Goal: Task Accomplishment & Management: Use online tool/utility

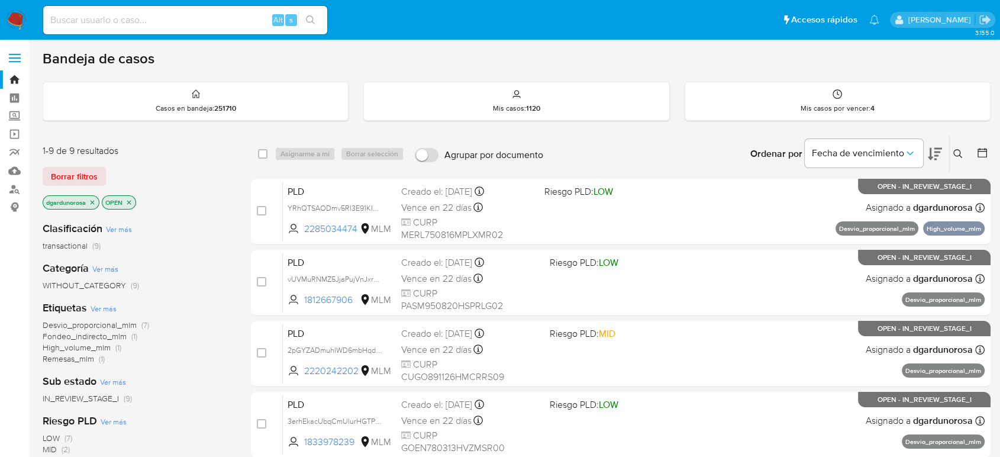
click at [961, 151] on icon at bounding box center [957, 153] width 9 height 9
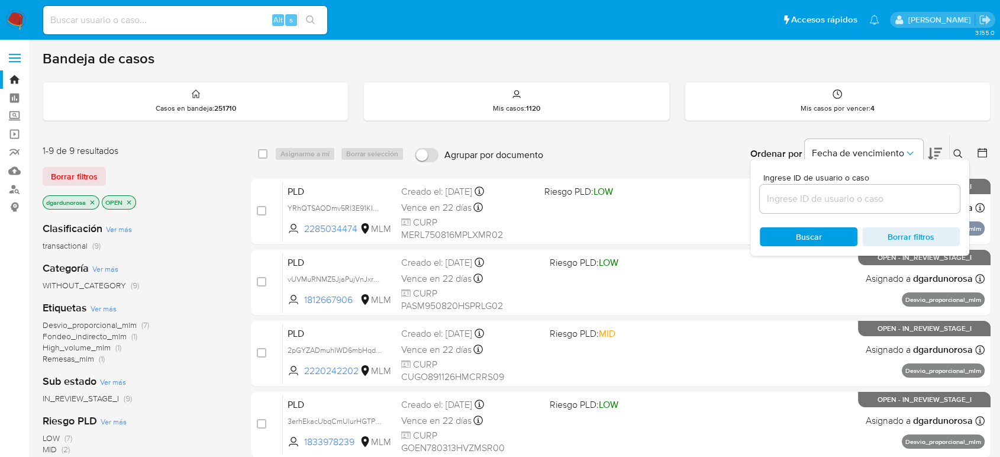
click at [891, 202] on input at bounding box center [859, 198] width 200 height 15
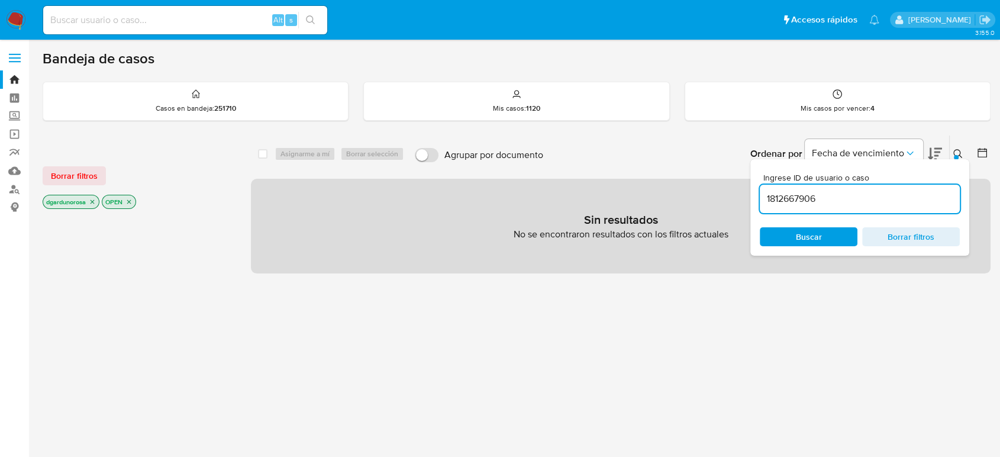
click at [843, 201] on input "1812667906" at bounding box center [859, 198] width 200 height 15
type input "1812667906"
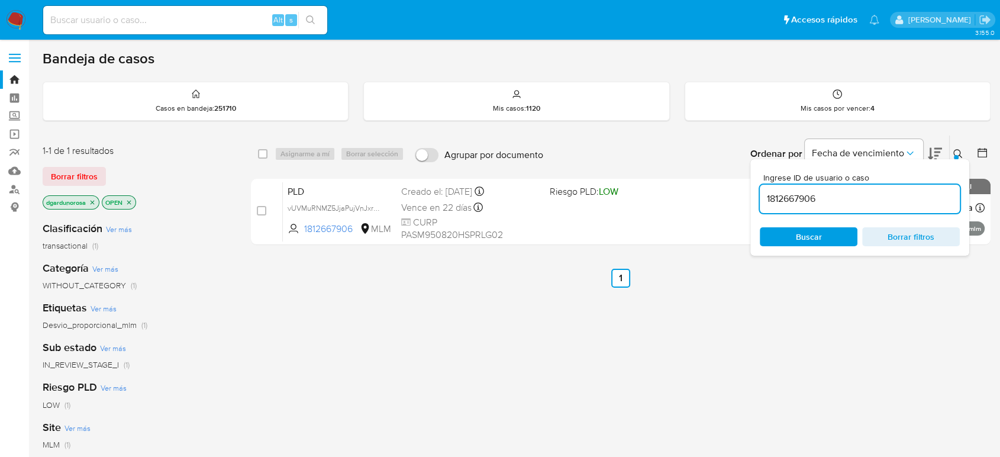
click at [958, 150] on icon at bounding box center [957, 153] width 9 height 9
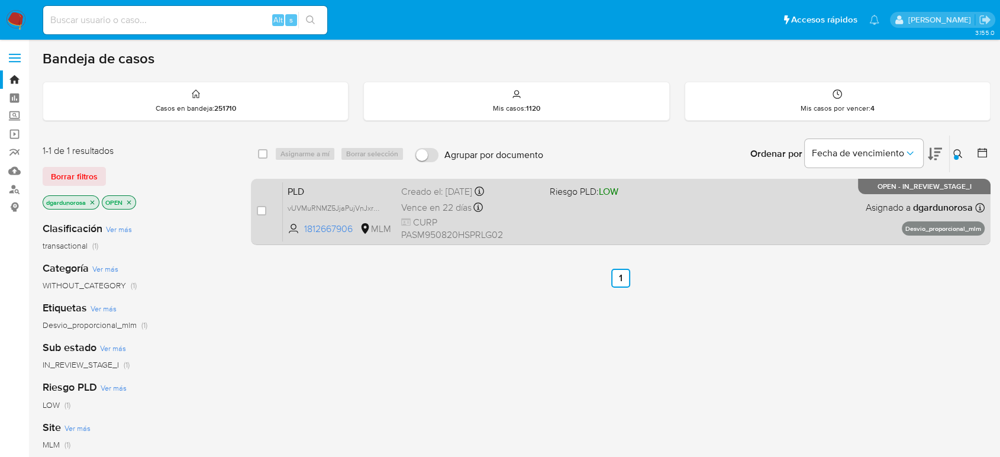
click at [775, 203] on div "PLD vUVMuRNMZ5JjaPujVnJxrZP1 1812667906 MLM Riesgo PLD: LOW Creado el: 12/07/20…" at bounding box center [634, 212] width 702 height 60
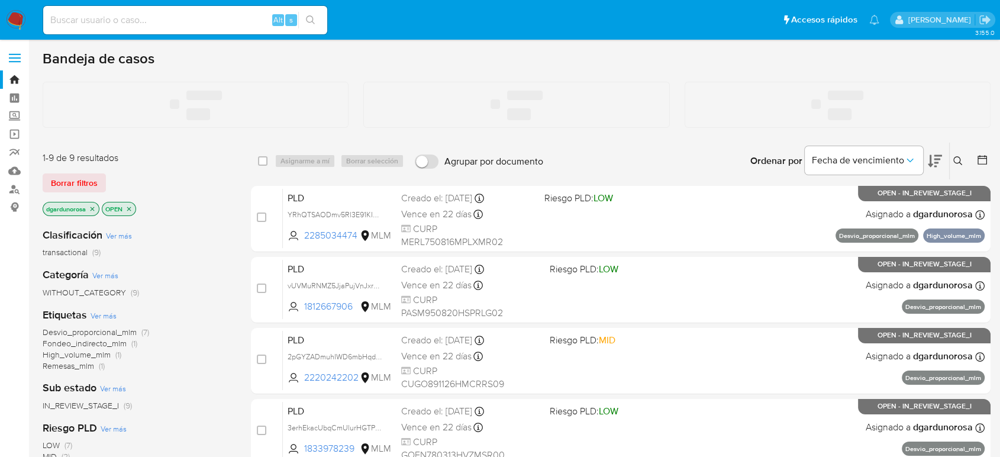
click at [15, 57] on span at bounding box center [15, 58] width 12 height 2
click at [0, 0] on input "checkbox" at bounding box center [0, 0] width 0 height 0
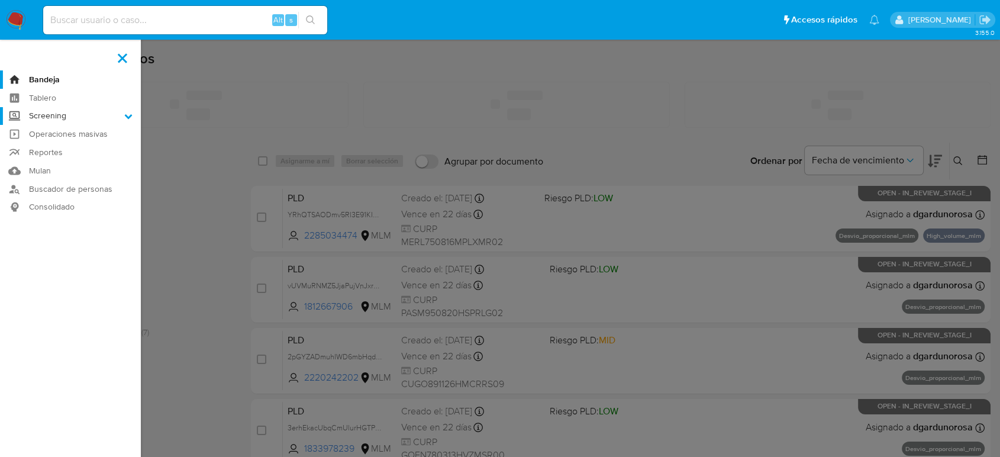
click at [68, 114] on label "Screening" at bounding box center [70, 116] width 141 height 18
click at [0, 0] on input "Screening" at bounding box center [0, 0] width 0 height 0
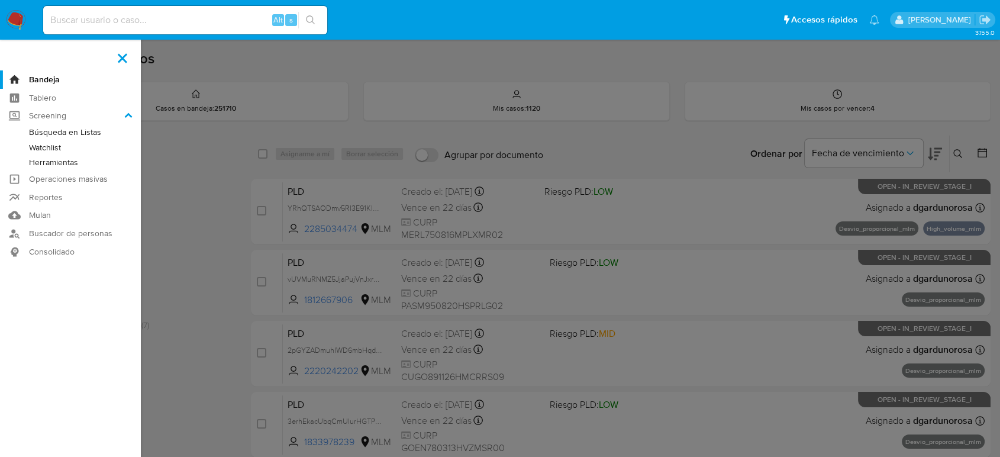
click at [60, 161] on link "Herramientas" at bounding box center [70, 162] width 141 height 15
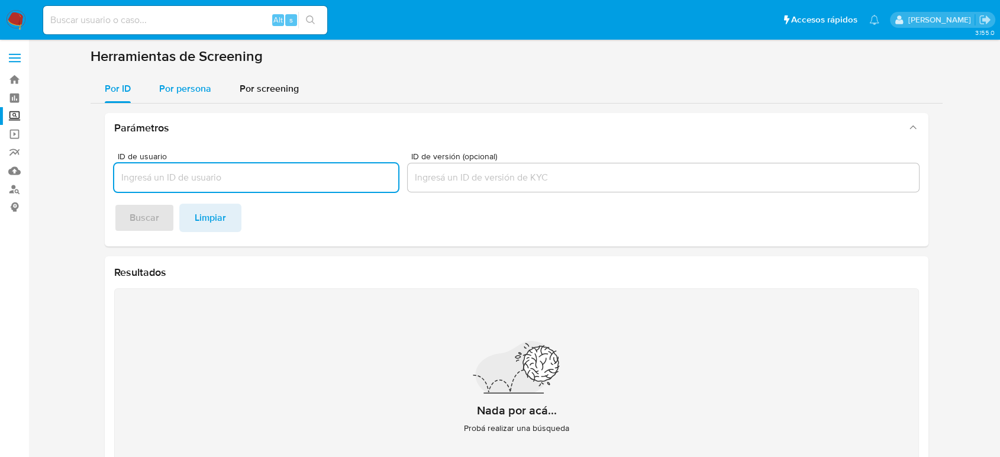
click at [192, 80] on div "Por persona" at bounding box center [185, 89] width 52 height 28
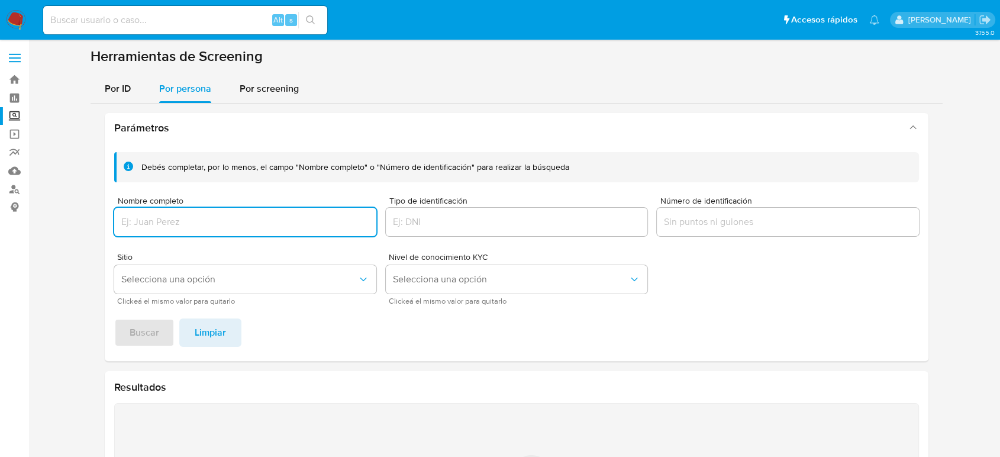
click at [216, 219] on input "Nombre completo" at bounding box center [245, 221] width 262 height 15
click at [114, 318] on button "Buscar" at bounding box center [144, 332] width 60 height 28
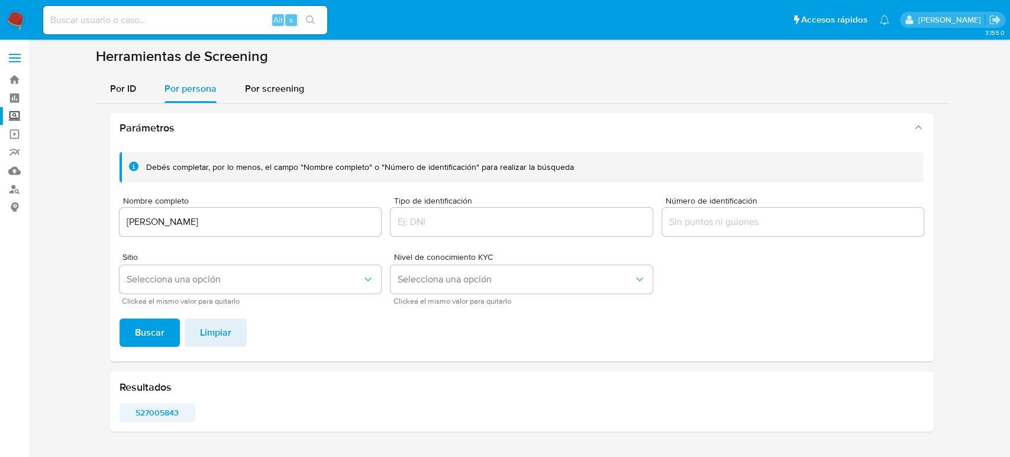
click at [162, 412] on span "527005843" at bounding box center [158, 412] width 60 height 17
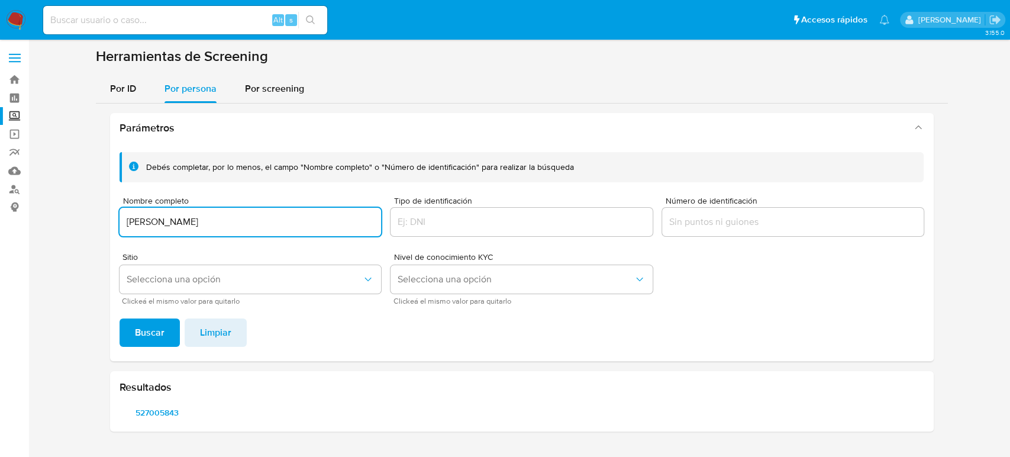
drag, startPoint x: 308, startPoint y: 218, endPoint x: 113, endPoint y: 220, distance: 194.6
click at [112, 220] on div "Debés completar, por lo menos, el campo "Nombre completo" o "Número de identifi…" at bounding box center [521, 252] width 823 height 218
click at [119, 318] on button "Buscar" at bounding box center [149, 332] width 60 height 28
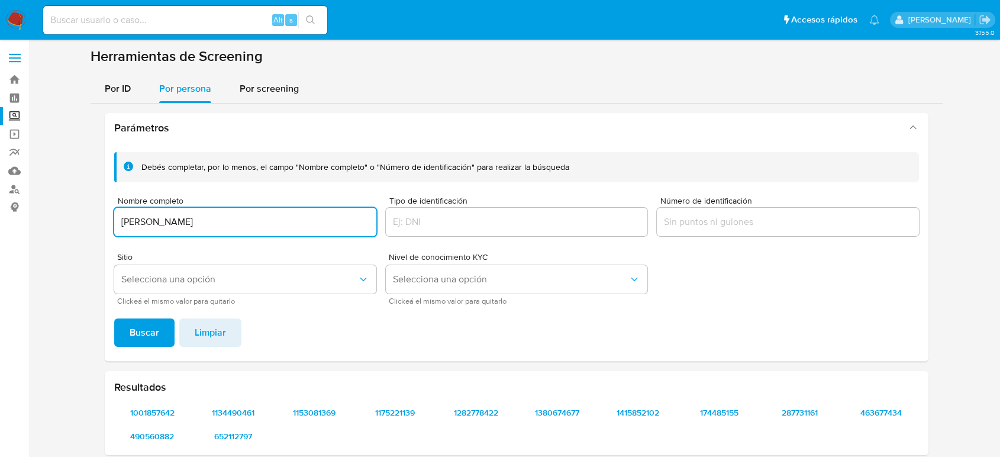
drag, startPoint x: 256, startPoint y: 217, endPoint x: 100, endPoint y: 217, distance: 155.6
click at [100, 217] on div "Parámetros Debés completar, por lo menos, el campo "Nombre completo" o "Número …" at bounding box center [517, 284] width 852 height 361
paste input "ESPERANZA VARGAS CARDONA"
type input "ESPERANZA VARGAS CARDONA"
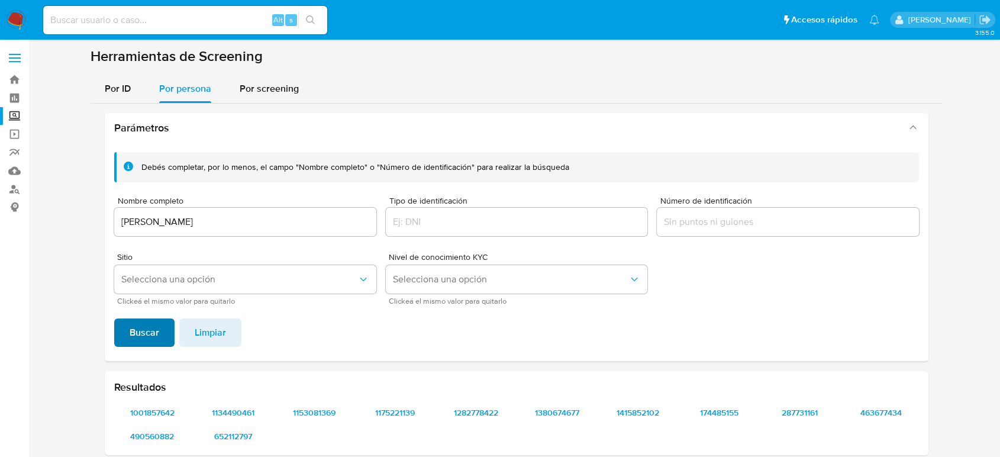
click at [163, 325] on button "Buscar" at bounding box center [144, 332] width 60 height 28
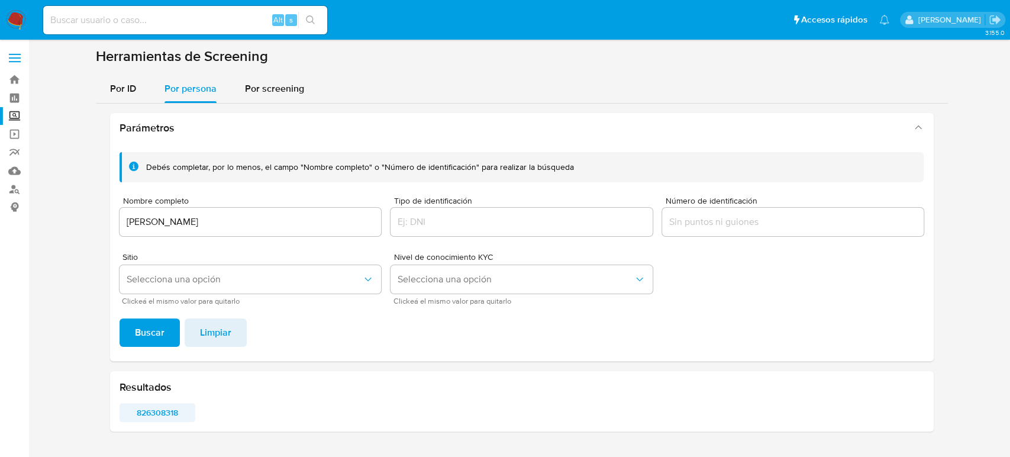
click at [169, 405] on span "826308318" at bounding box center [158, 412] width 60 height 17
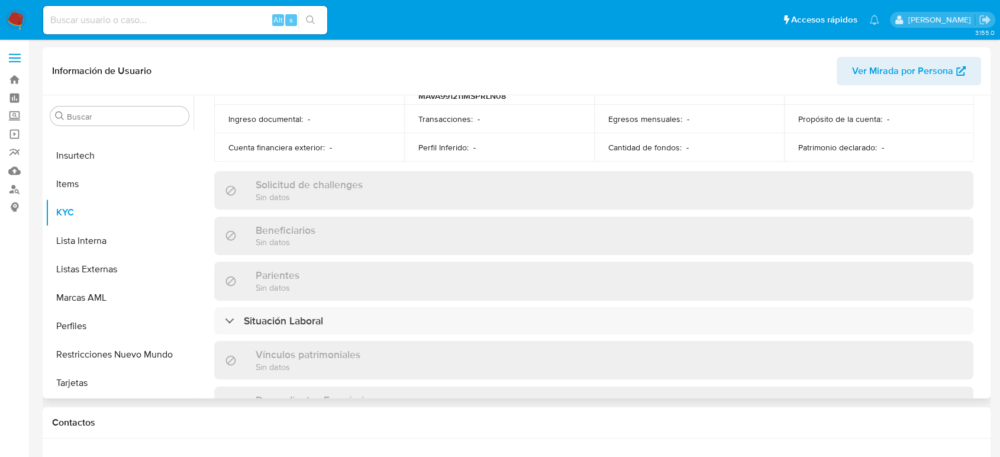
scroll to position [525, 0]
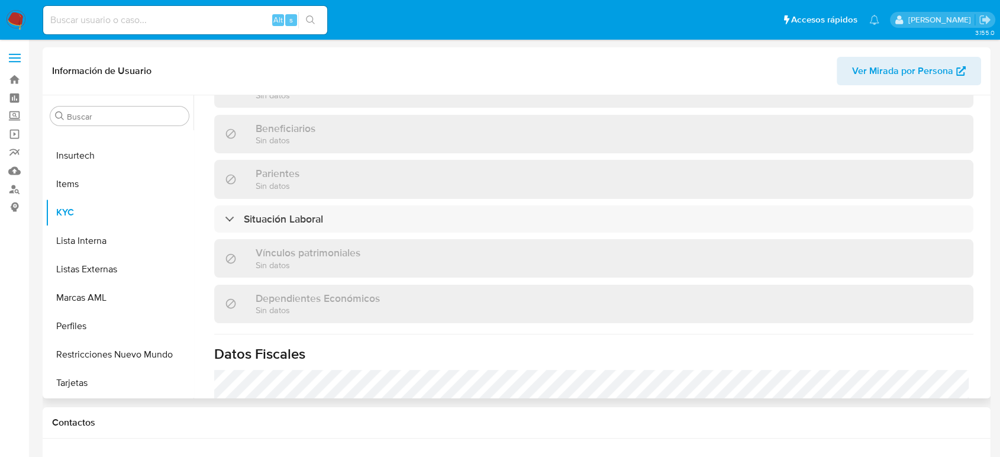
select select "10"
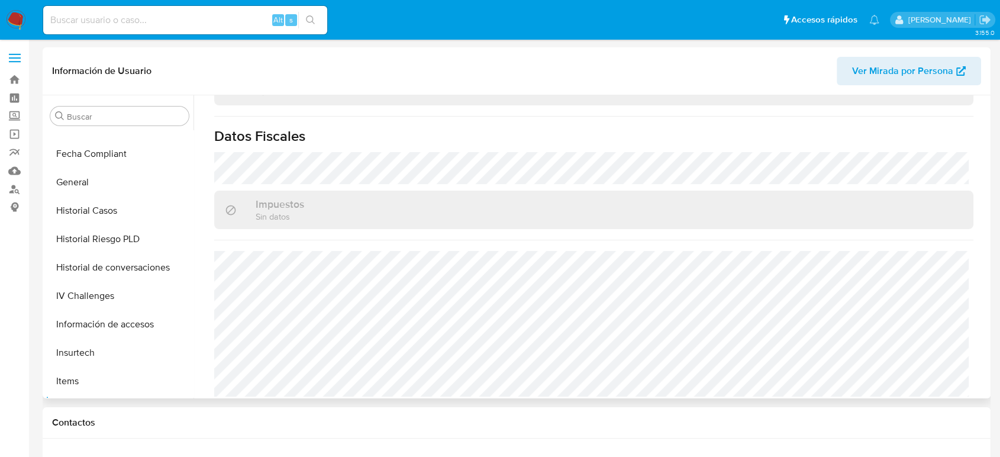
scroll to position [612, 0]
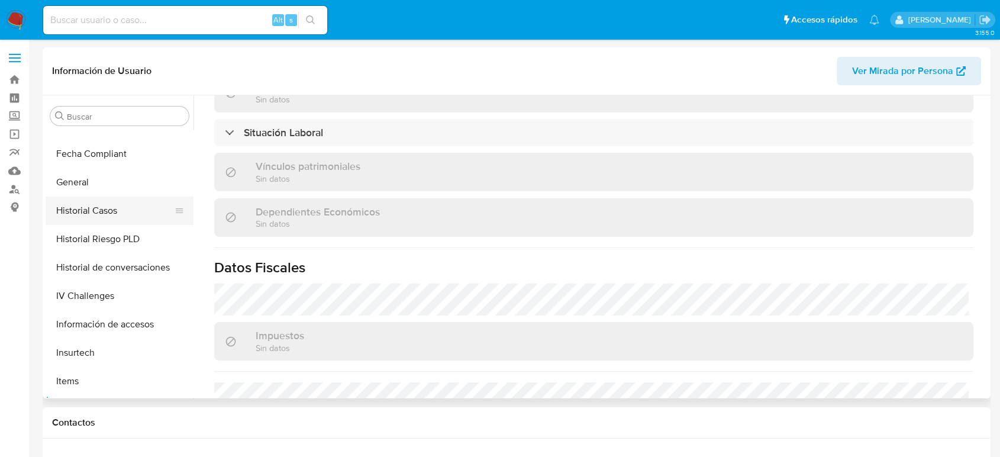
click at [100, 207] on button "Historial Casos" at bounding box center [115, 210] width 138 height 28
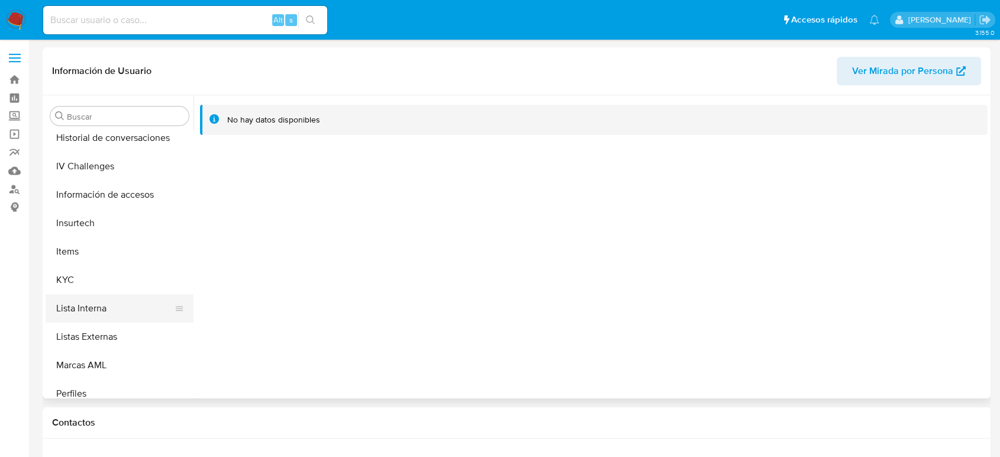
scroll to position [434, 0]
click at [88, 283] on button "KYC" at bounding box center [115, 278] width 138 height 28
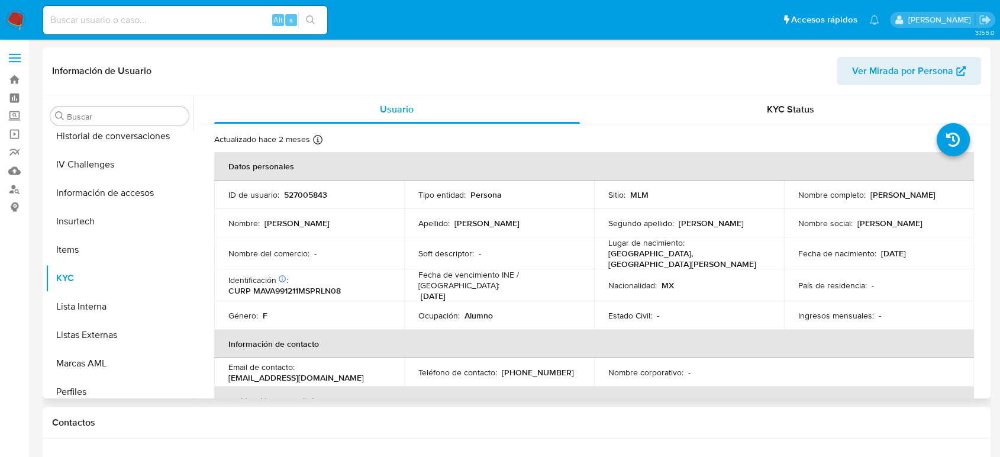
click at [303, 194] on p "527005843" at bounding box center [305, 194] width 43 height 11
copy p "527005843"
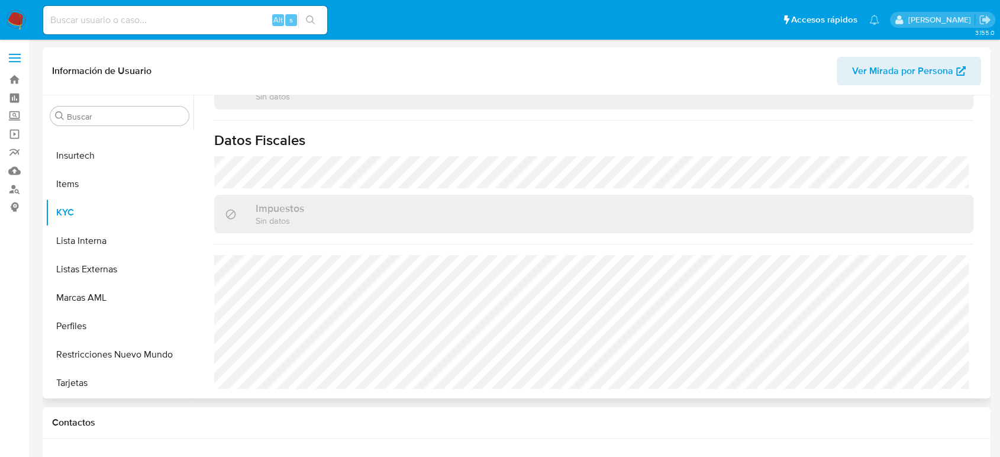
scroll to position [731, 0]
select select "10"
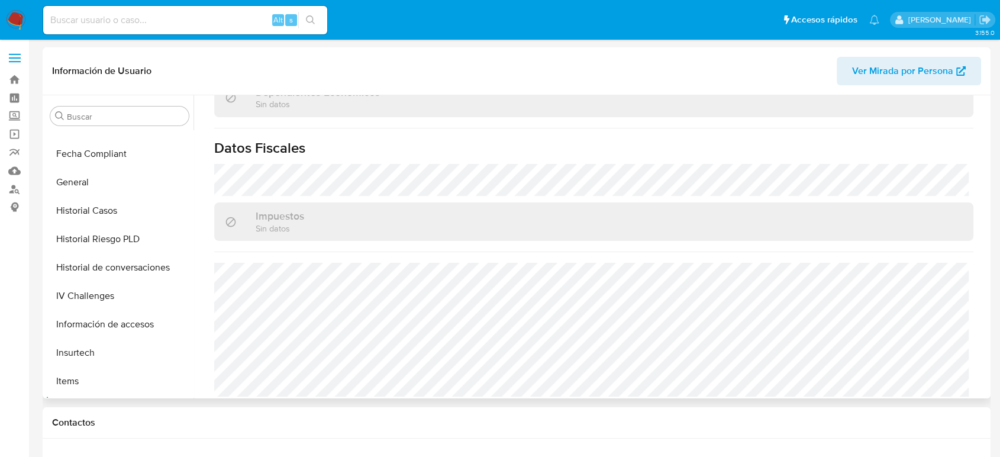
scroll to position [237, 0]
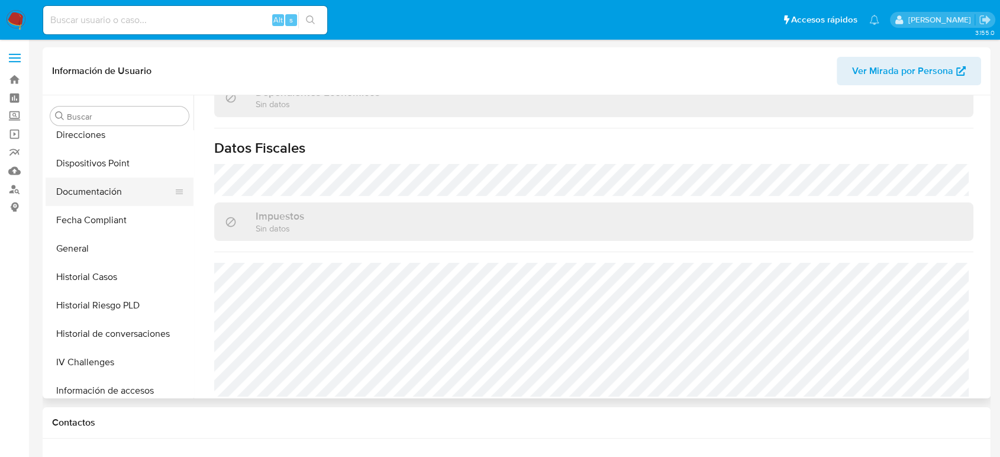
click at [108, 179] on button "Documentación" at bounding box center [115, 191] width 138 height 28
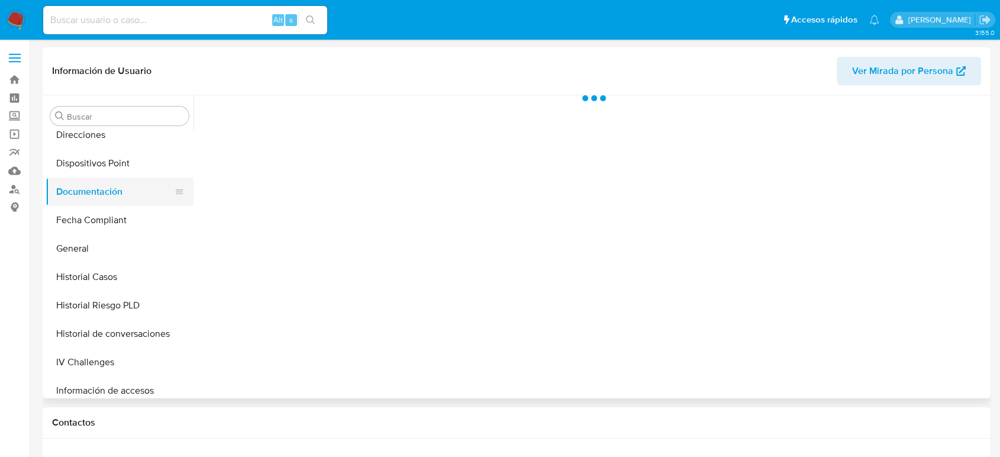
scroll to position [0, 0]
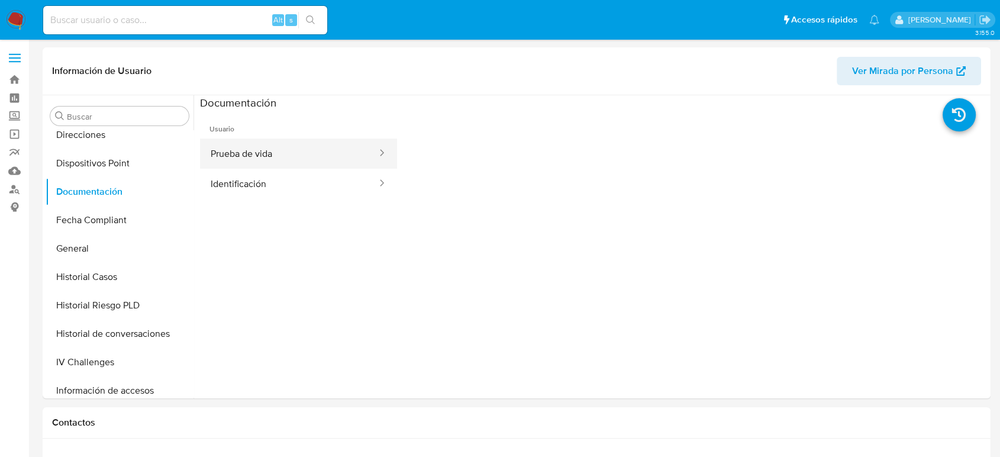
click at [269, 154] on button "Prueba de vida" at bounding box center [289, 153] width 178 height 30
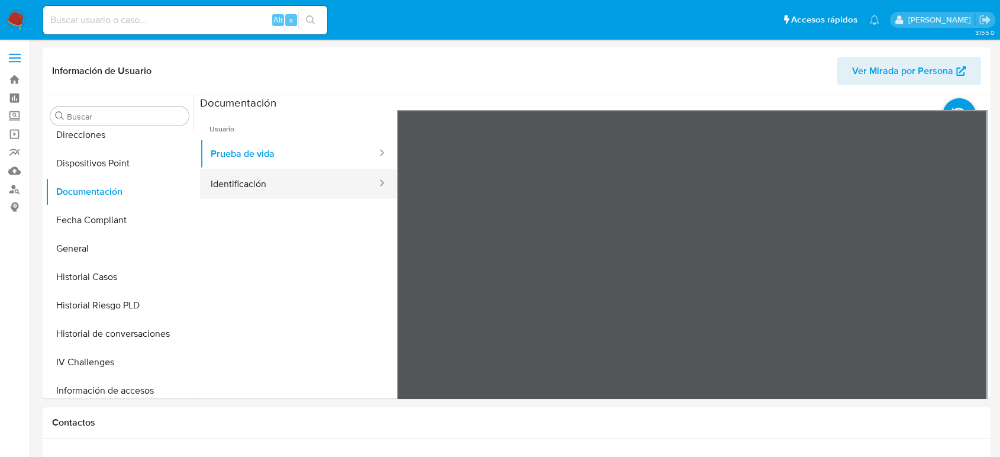
click at [285, 185] on button "Identificación" at bounding box center [289, 184] width 178 height 30
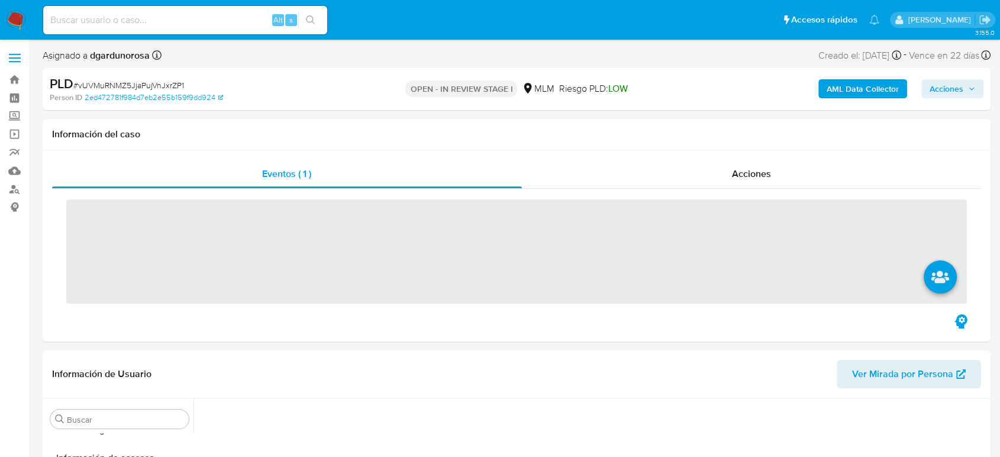
scroll to position [500, 0]
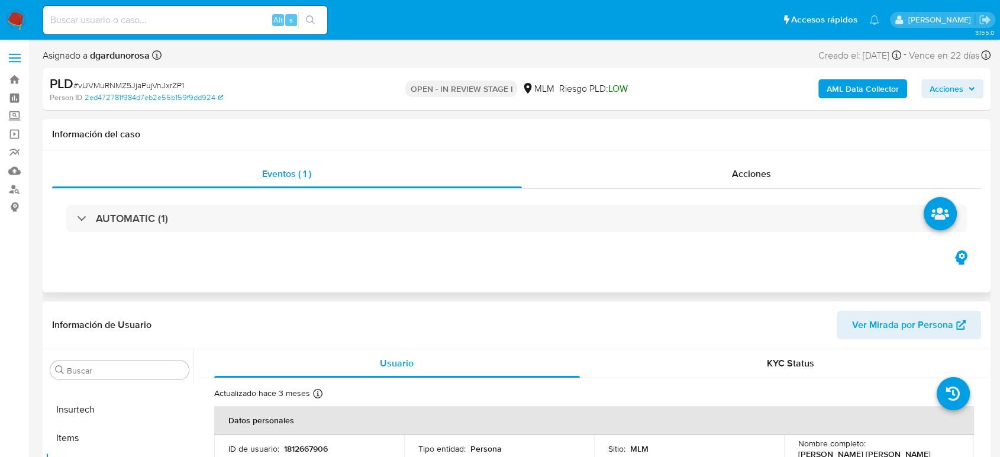
click at [516, 278] on div "Eventos ( 1 ) Acciones AUTOMATIC (1)" at bounding box center [517, 221] width 948 height 142
select select "10"
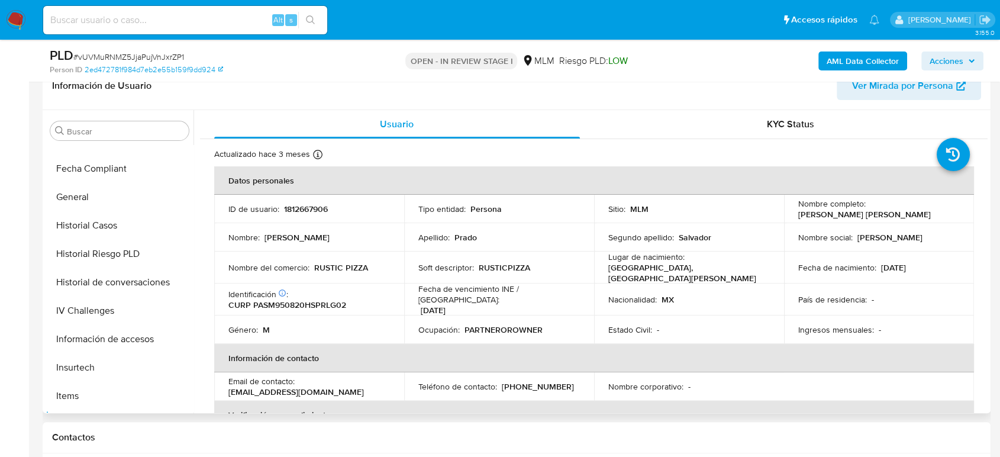
scroll to position [171, 0]
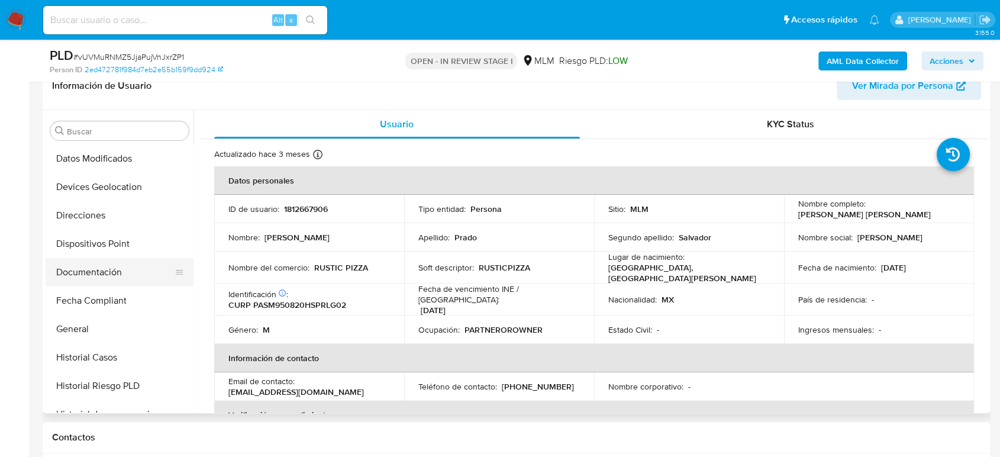
click at [104, 280] on button "Documentación" at bounding box center [115, 272] width 138 height 28
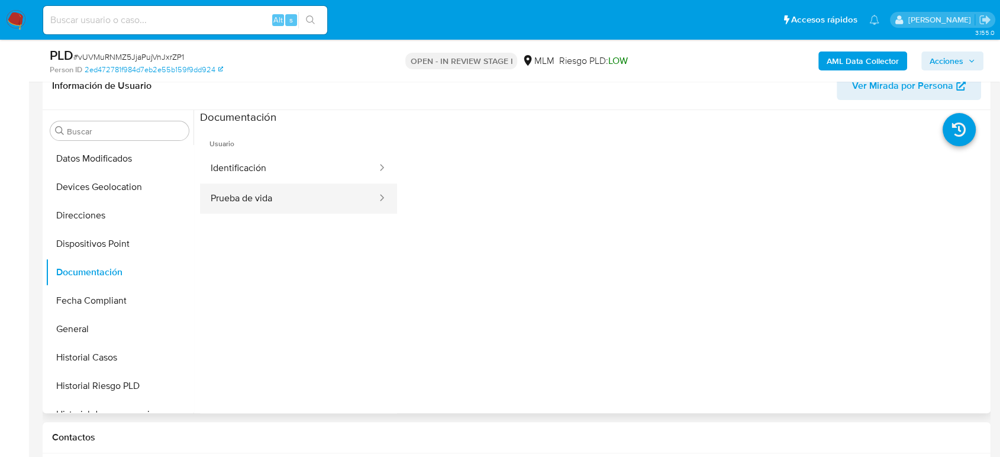
click at [324, 190] on button "Prueba de vida" at bounding box center [289, 198] width 178 height 30
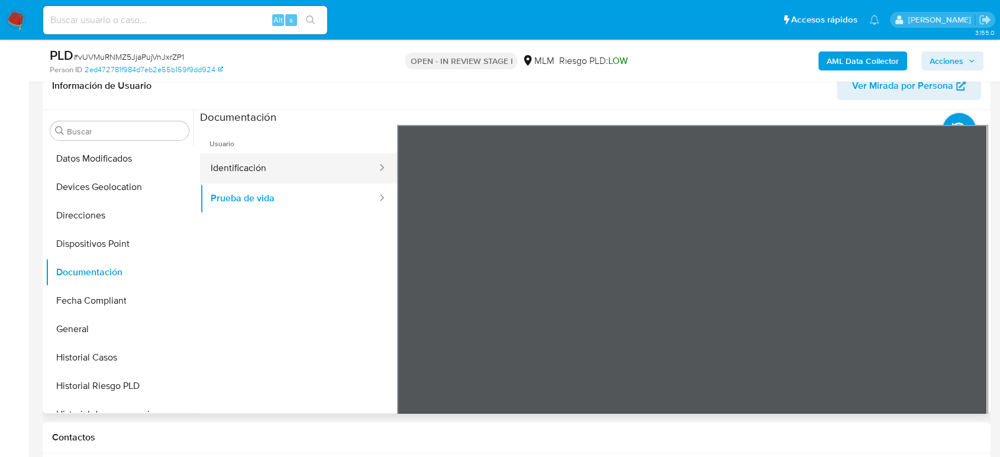
click at [270, 173] on button "Identificación" at bounding box center [289, 168] width 178 height 30
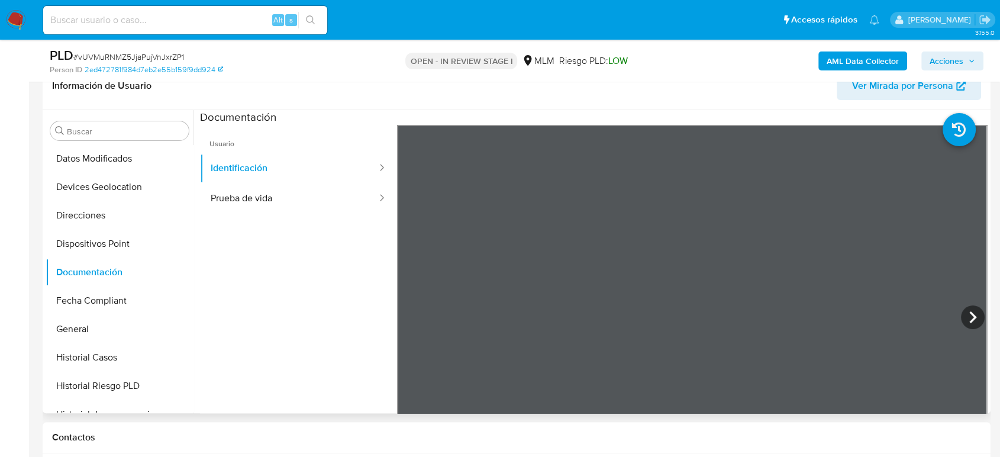
scroll to position [33, 0]
click at [288, 188] on button "Prueba de vida" at bounding box center [289, 198] width 178 height 30
click at [105, 357] on button "Historial Casos" at bounding box center [115, 357] width 138 height 28
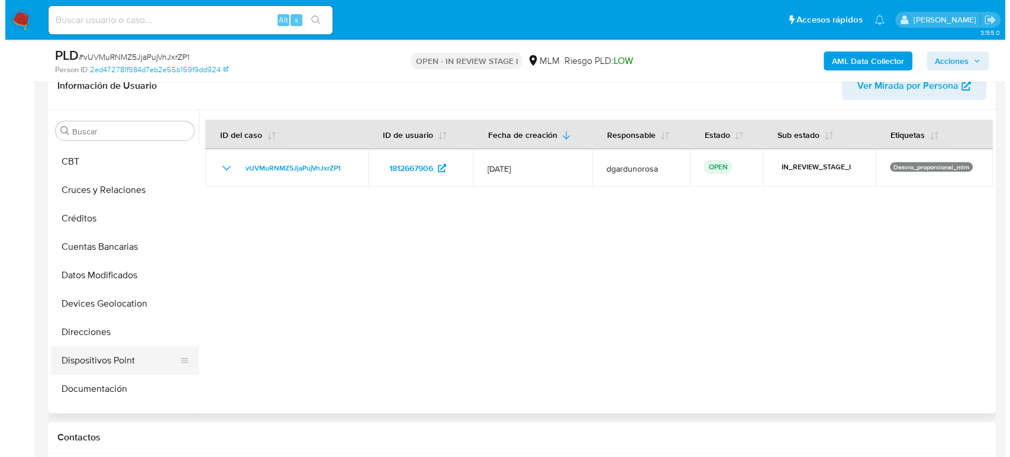
scroll to position [0, 0]
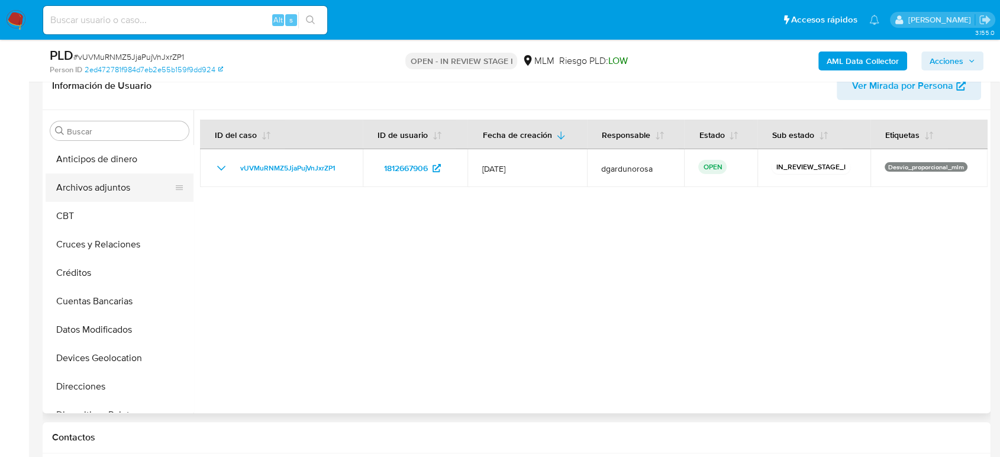
click at [98, 195] on button "Archivos adjuntos" at bounding box center [115, 187] width 138 height 28
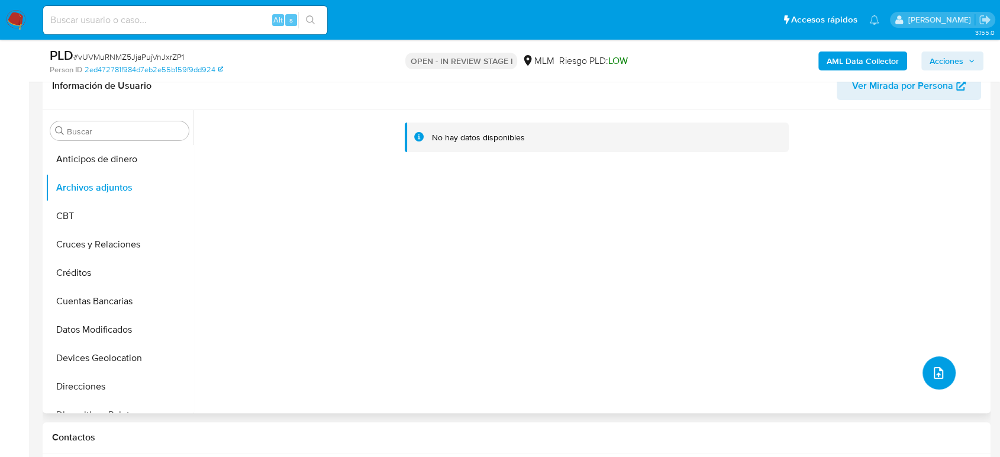
click at [939, 383] on button "upload-file" at bounding box center [938, 372] width 33 height 33
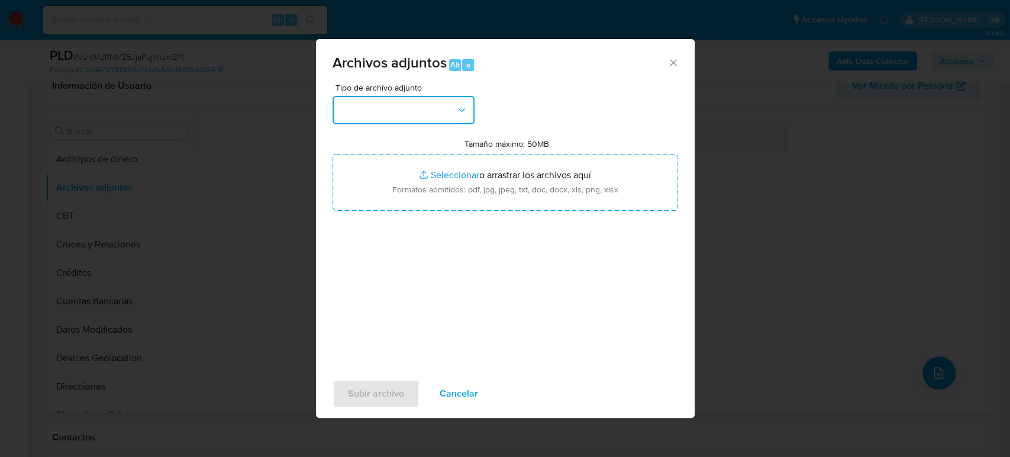
click at [416, 110] on button "button" at bounding box center [403, 110] width 142 height 28
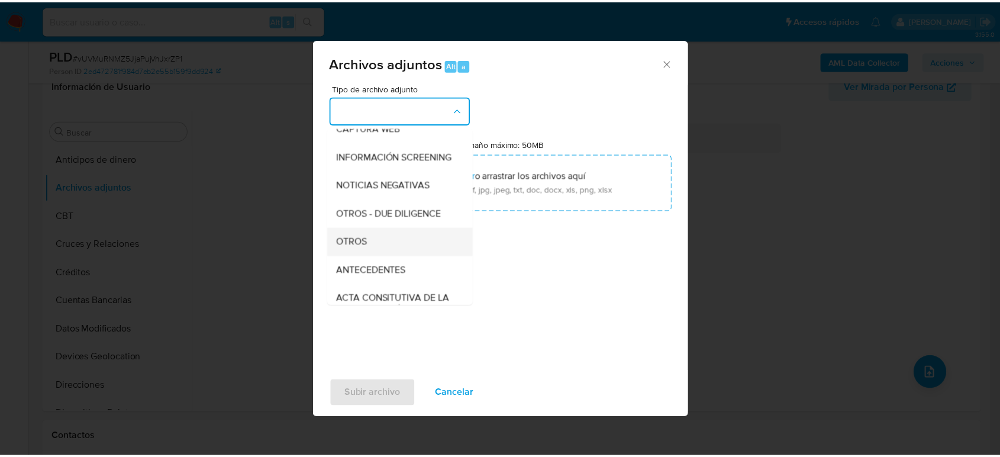
scroll to position [131, 0]
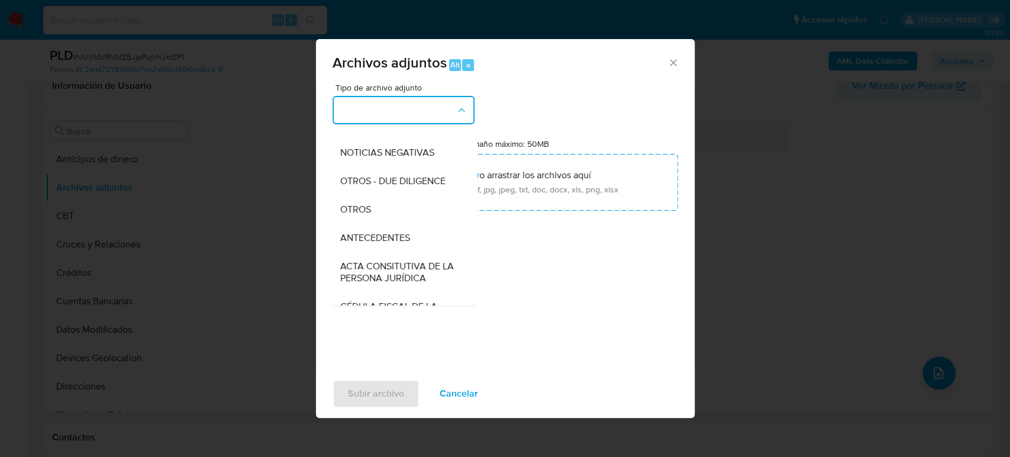
click at [395, 221] on div "OTROS" at bounding box center [400, 209] width 121 height 28
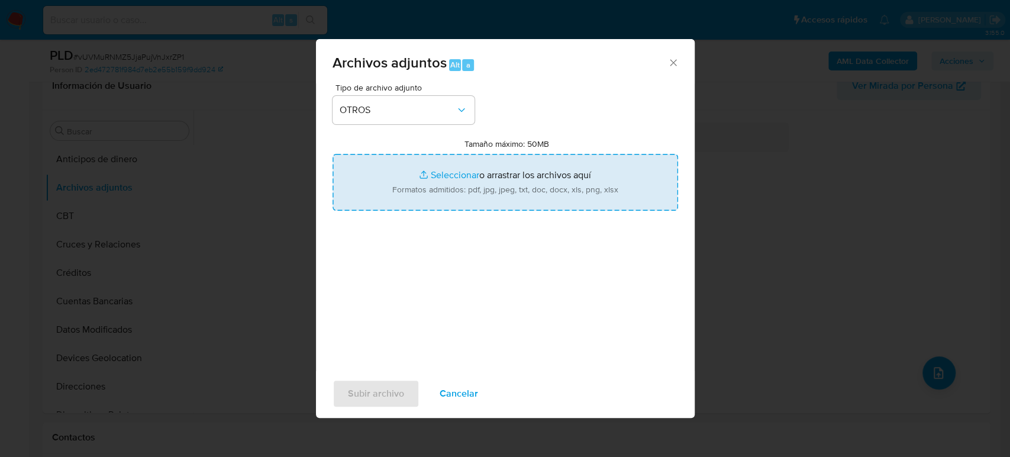
type input "C:\fakepath\1812667906_Miguel Prado_Julio2025.pdf"
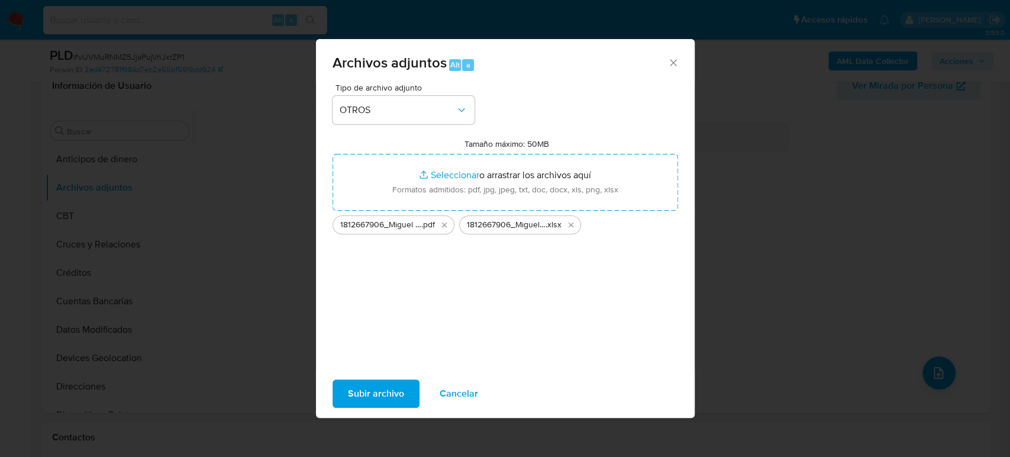
click at [387, 393] on span "Subir archivo" at bounding box center [376, 393] width 56 height 26
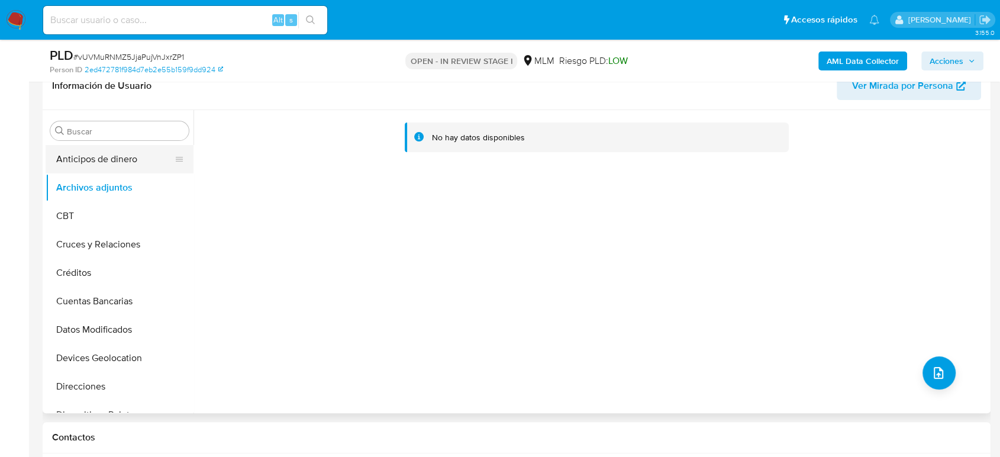
click at [118, 167] on button "Anticipos de dinero" at bounding box center [115, 159] width 138 height 28
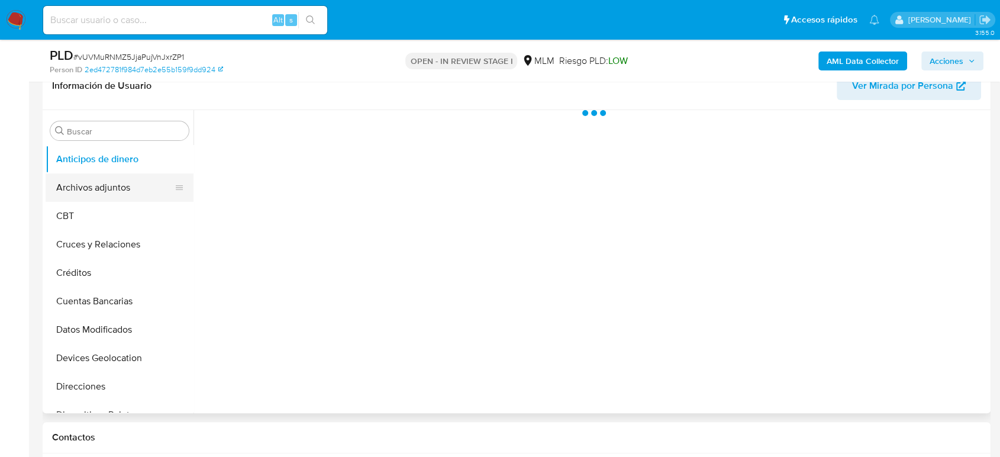
click at [113, 179] on button "Archivos adjuntos" at bounding box center [115, 187] width 138 height 28
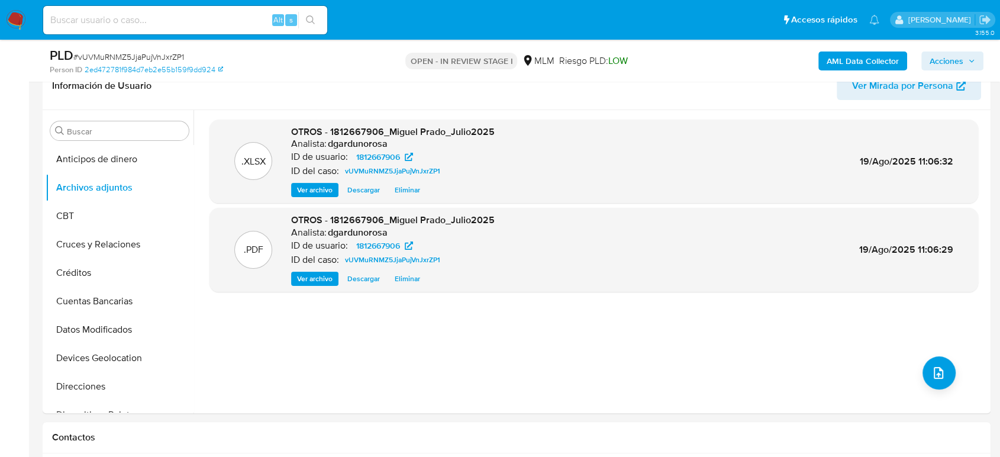
drag, startPoint x: 964, startPoint y: 60, endPoint x: 922, endPoint y: 66, distance: 41.7
click at [964, 60] on span "Acciones" at bounding box center [952, 61] width 46 height 17
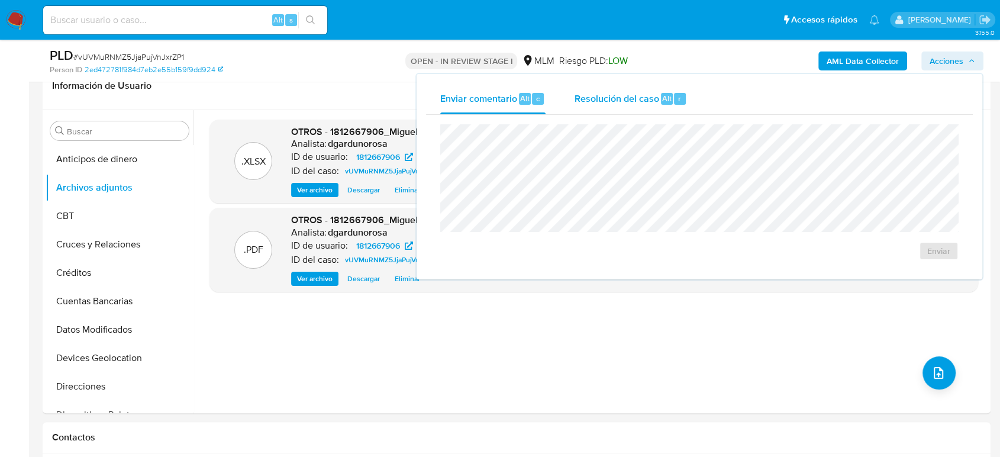
click at [654, 102] on span "Resolución del caso" at bounding box center [616, 98] width 85 height 14
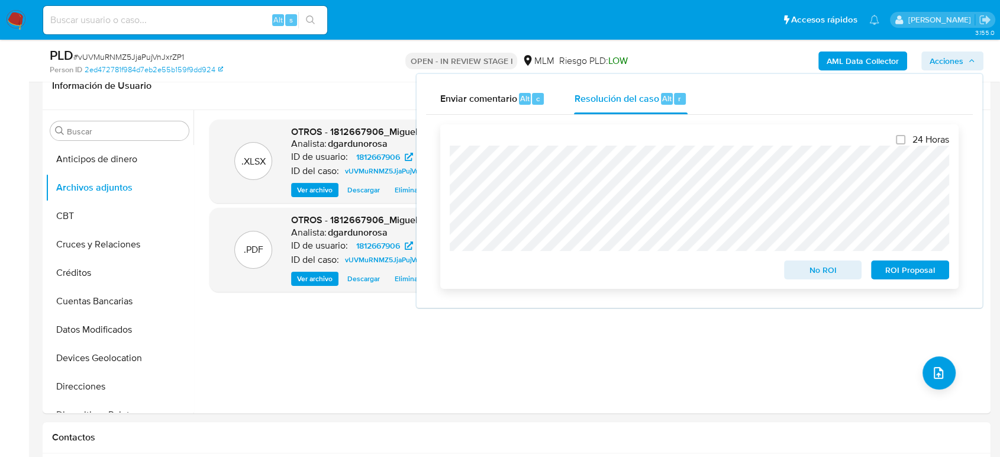
click at [828, 272] on span "No ROI" at bounding box center [823, 269] width 62 height 17
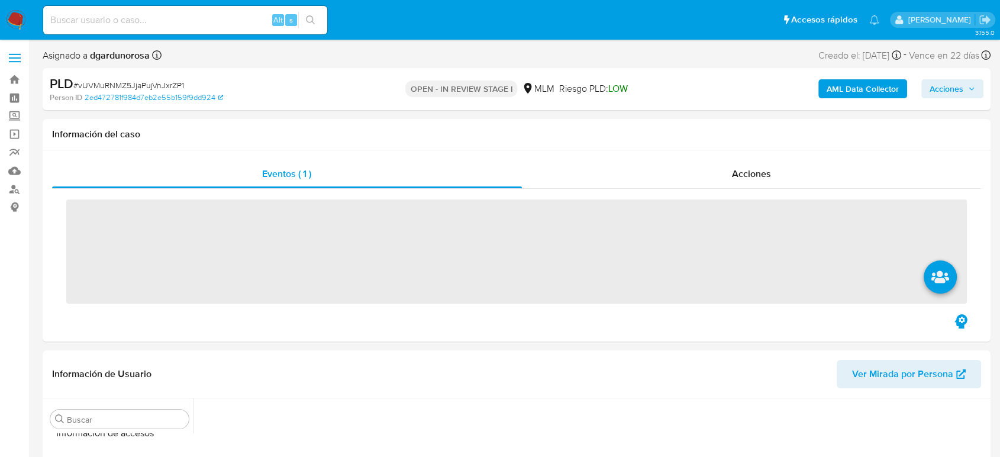
click at [176, 26] on input at bounding box center [185, 19] width 284 height 15
paste input "527005843"
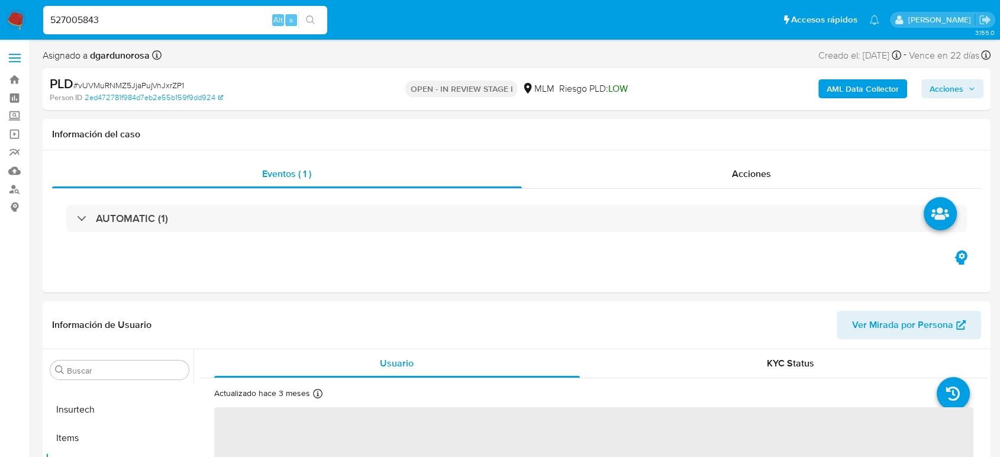
type input "527005843"
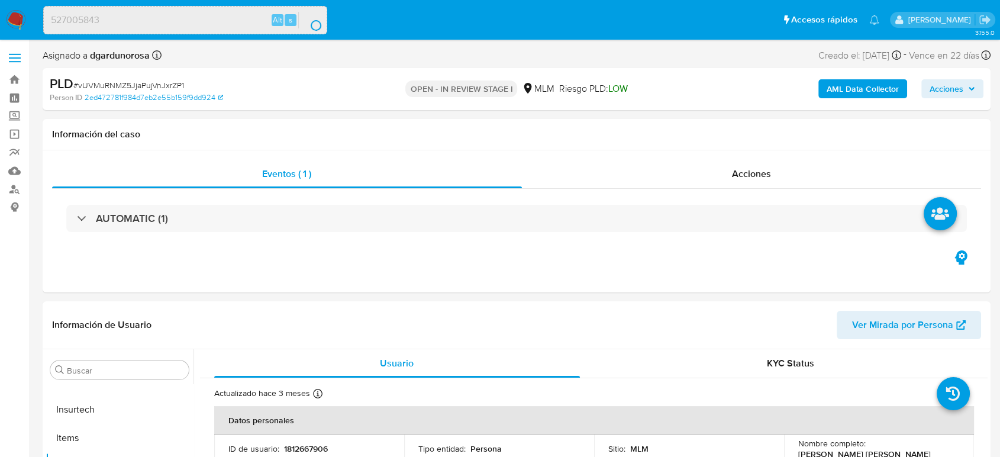
select select "10"
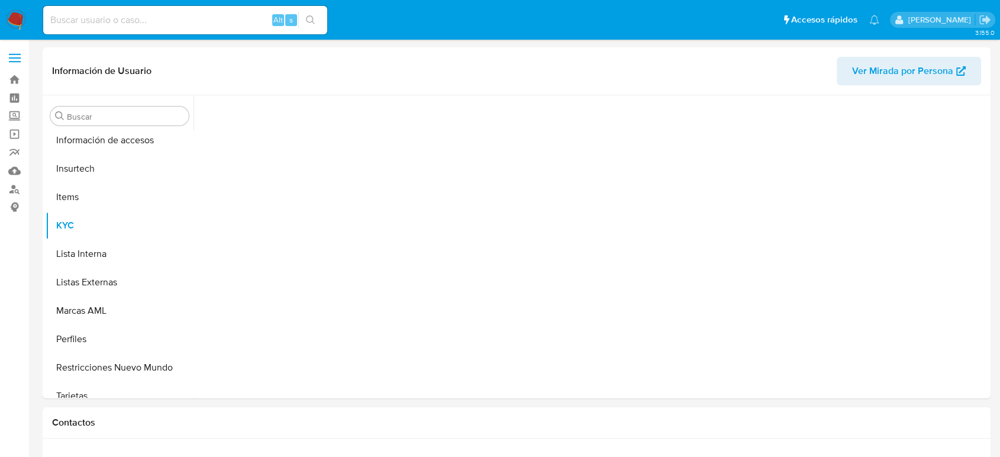
scroll to position [500, 0]
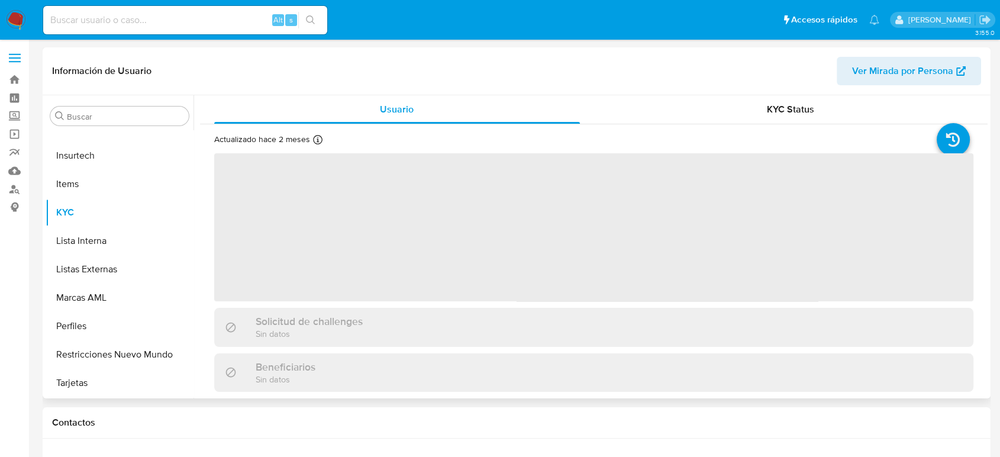
select select "10"
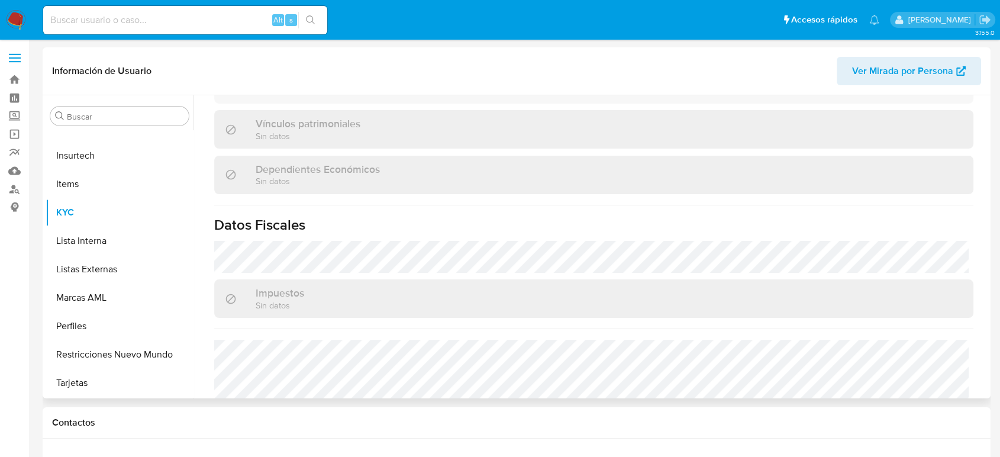
scroll to position [743, 0]
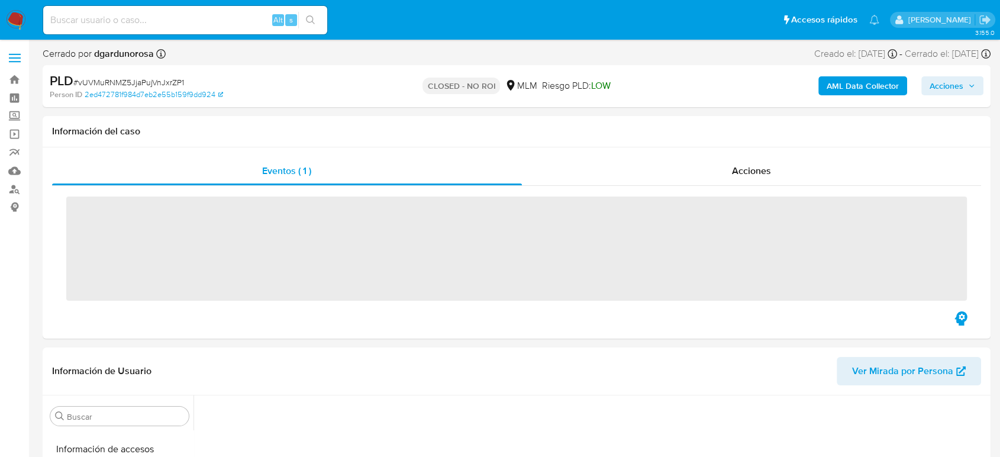
scroll to position [500, 0]
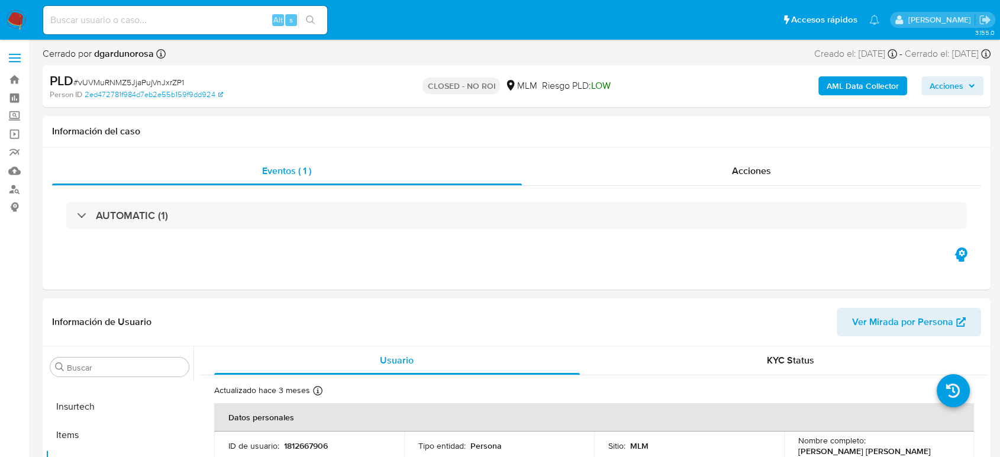
select select "10"
